Goal: Transaction & Acquisition: Subscribe to service/newsletter

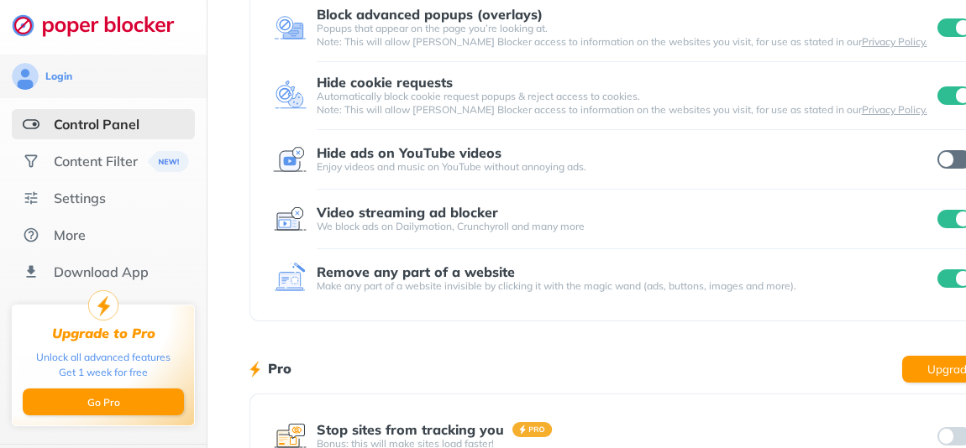
scroll to position [189, 0]
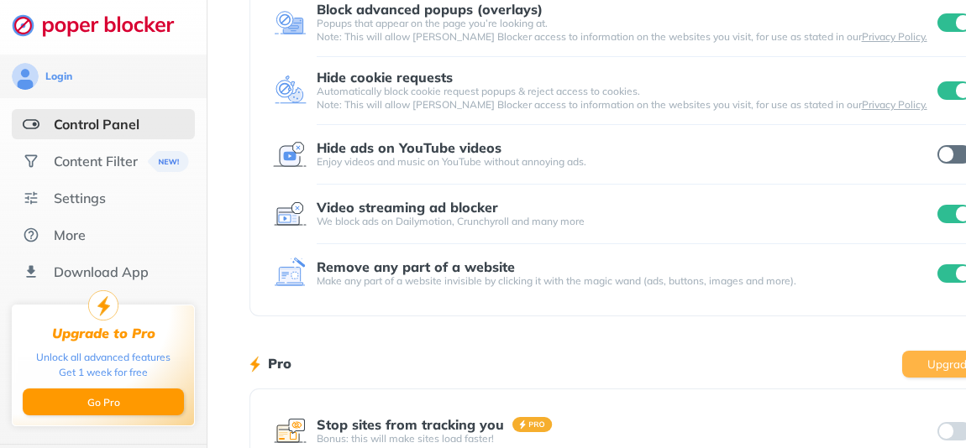
click at [948, 378] on button "Upgrade" at bounding box center [950, 364] width 96 height 27
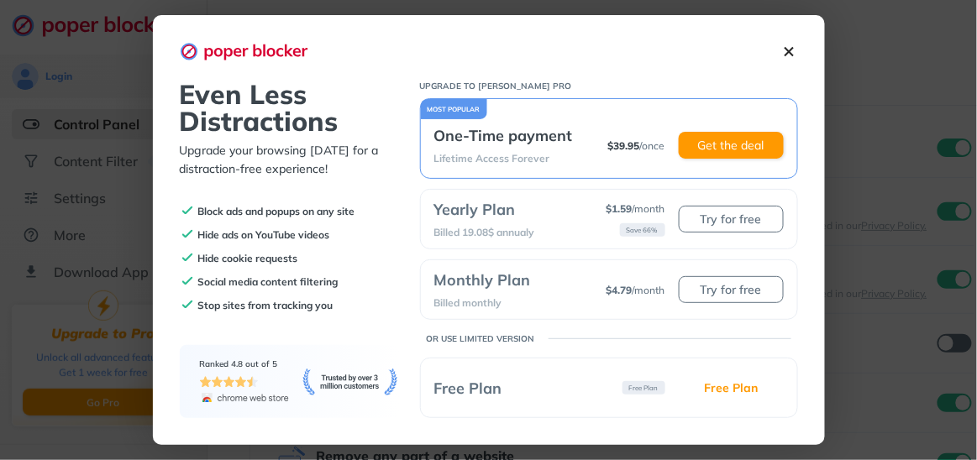
click at [646, 394] on p "Free Plan" at bounding box center [643, 387] width 43 height 13
click at [728, 289] on button "Try for free" at bounding box center [731, 289] width 105 height 27
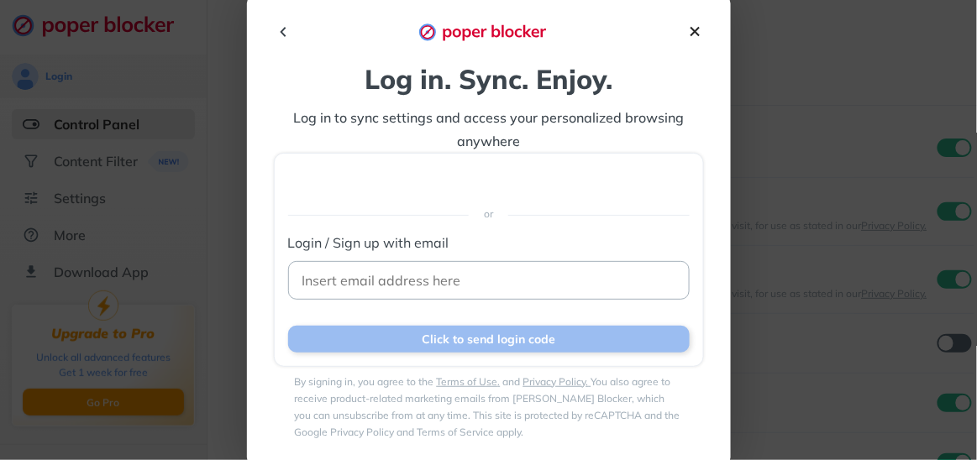
click at [693, 24] on img at bounding box center [695, 32] width 18 height 18
